Goal: Information Seeking & Learning: Learn about a topic

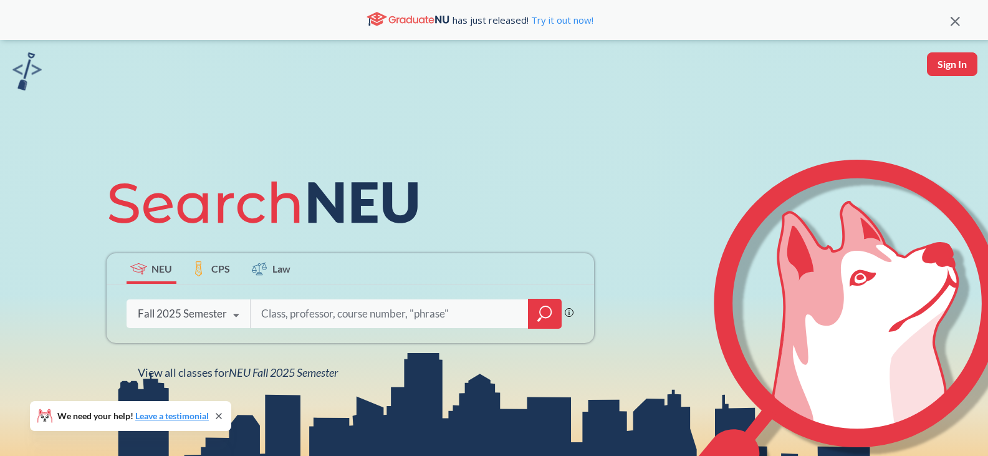
scroll to position [182, 0]
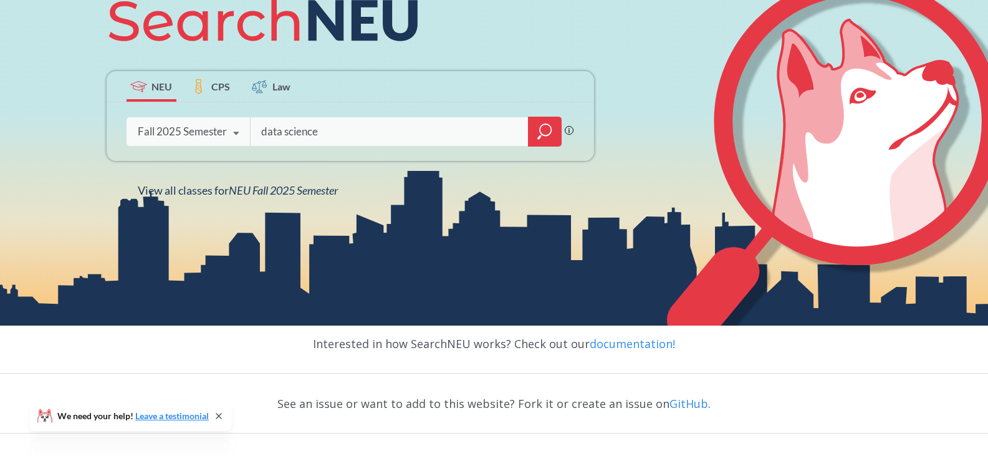
type input "data science"
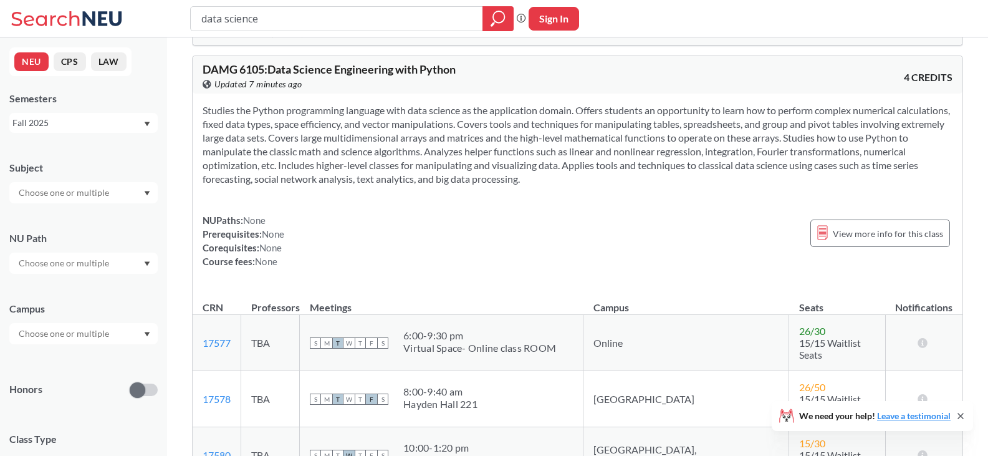
scroll to position [1321, 0]
click at [92, 121] on div "Fall 2025" at bounding box center [77, 123] width 130 height 14
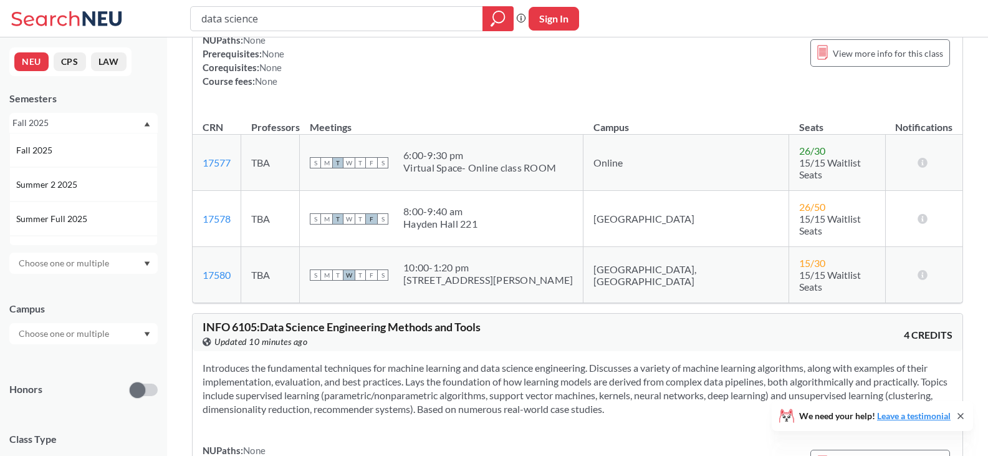
scroll to position [1451, 0]
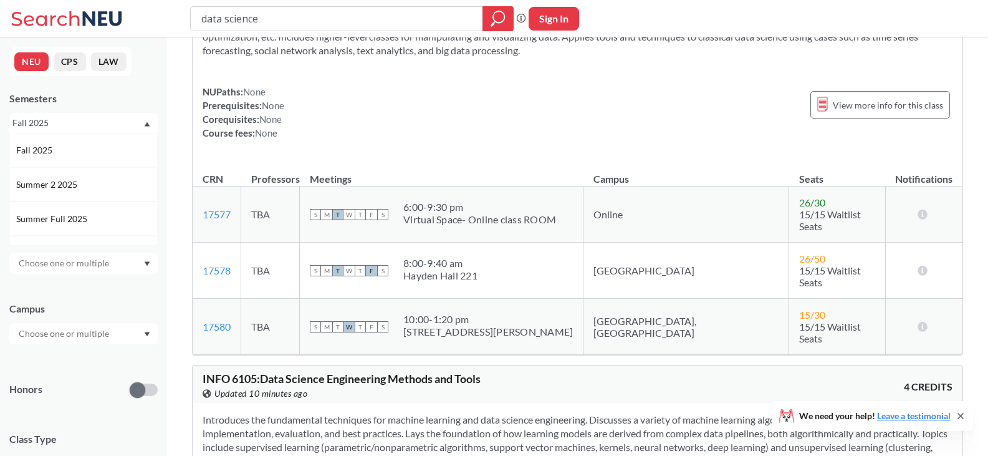
click at [57, 123] on div "Fall 2025" at bounding box center [77, 123] width 130 height 14
click at [64, 122] on div "Fall 2025" at bounding box center [77, 123] width 130 height 14
click at [47, 228] on span "Spring 2025" at bounding box center [40, 228] width 49 height 14
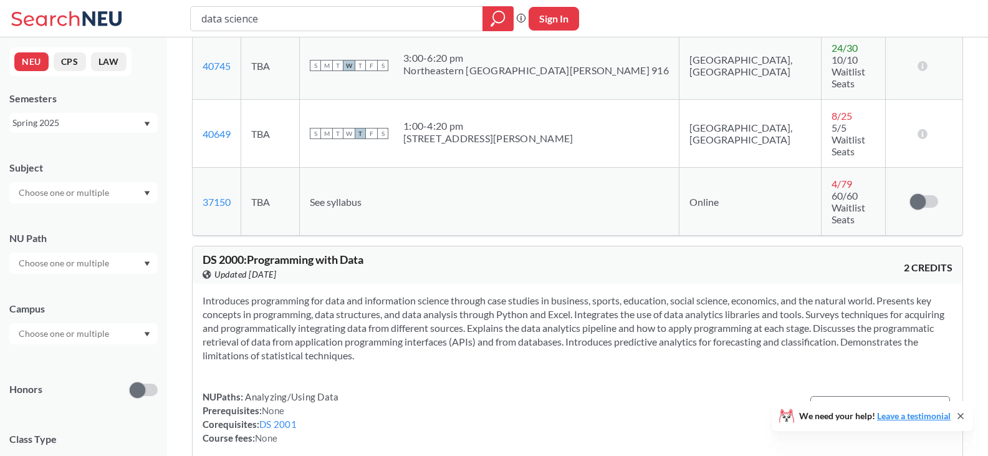
scroll to position [6508, 0]
click at [311, 24] on input "data science" at bounding box center [337, 18] width 274 height 21
type input "data"
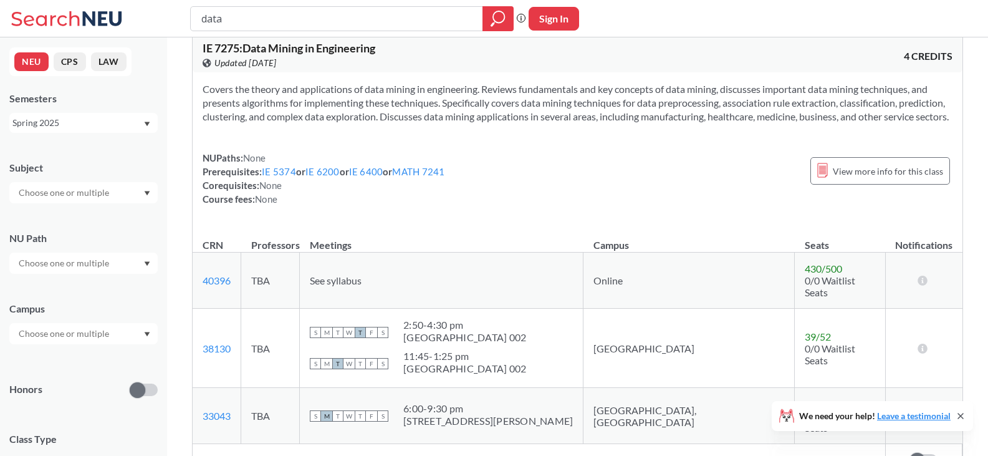
scroll to position [4240, 0]
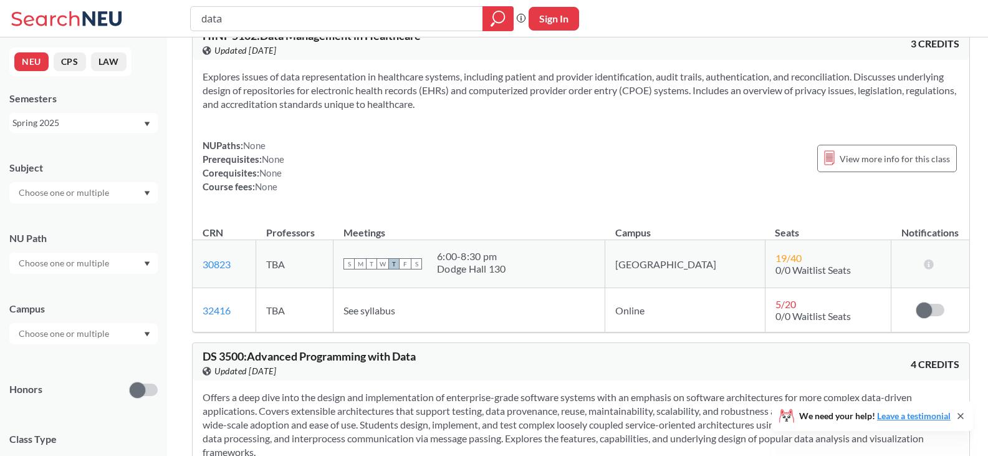
scroll to position [7454, 0]
click at [99, 120] on div "Spring 2025" at bounding box center [77, 123] width 130 height 14
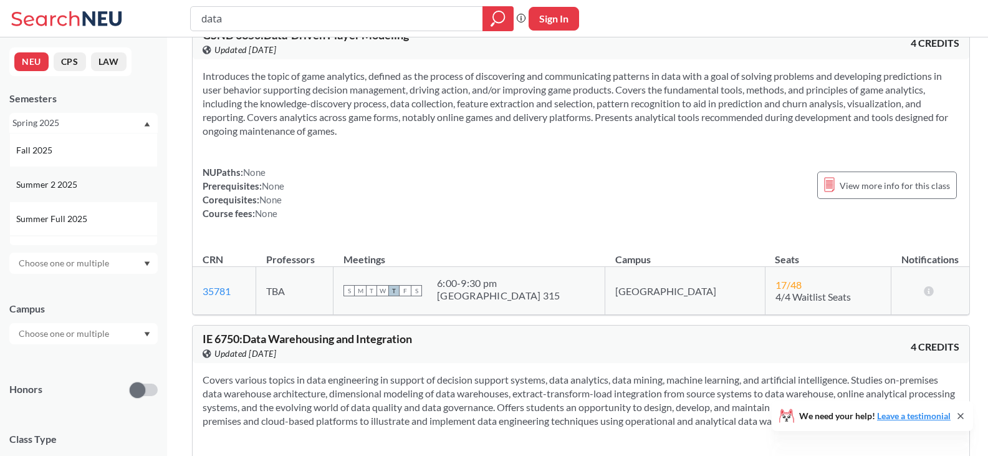
scroll to position [6860, 0]
click at [63, 148] on div "Fall 2025" at bounding box center [86, 150] width 141 height 14
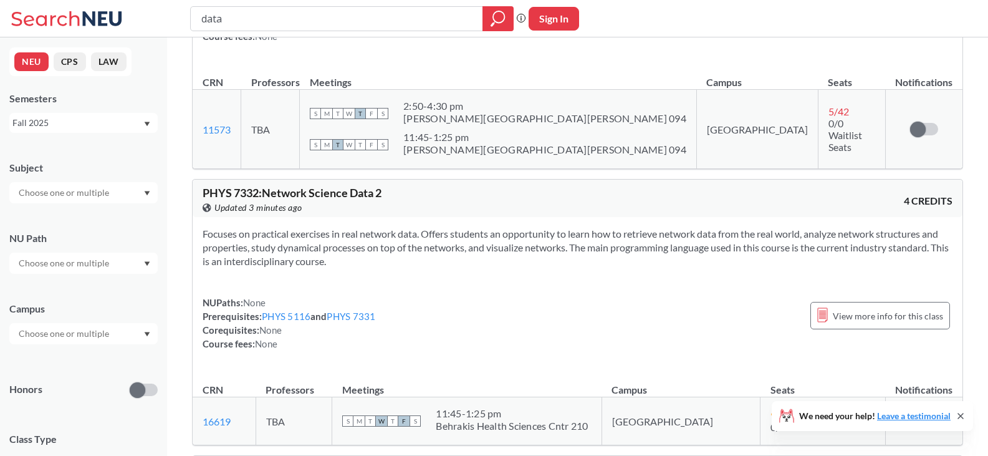
scroll to position [2944, 0]
click at [494, 21] on icon "magnifying glass" at bounding box center [498, 16] width 11 height 11
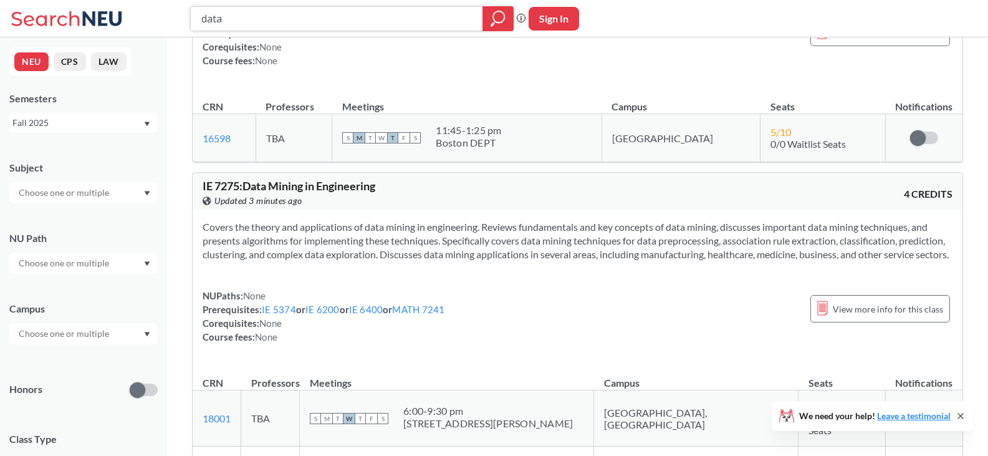
scroll to position [6387, 0]
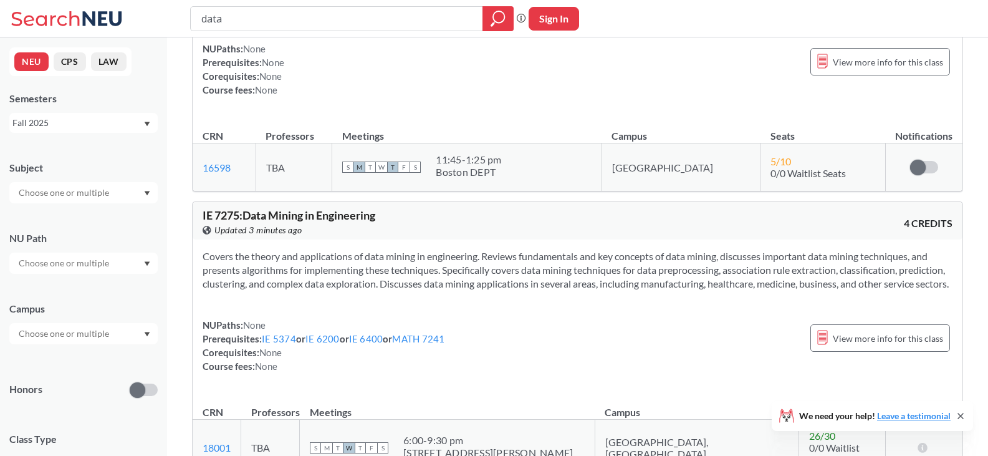
scroll to position [6261, 0]
